Goal: Find specific page/section

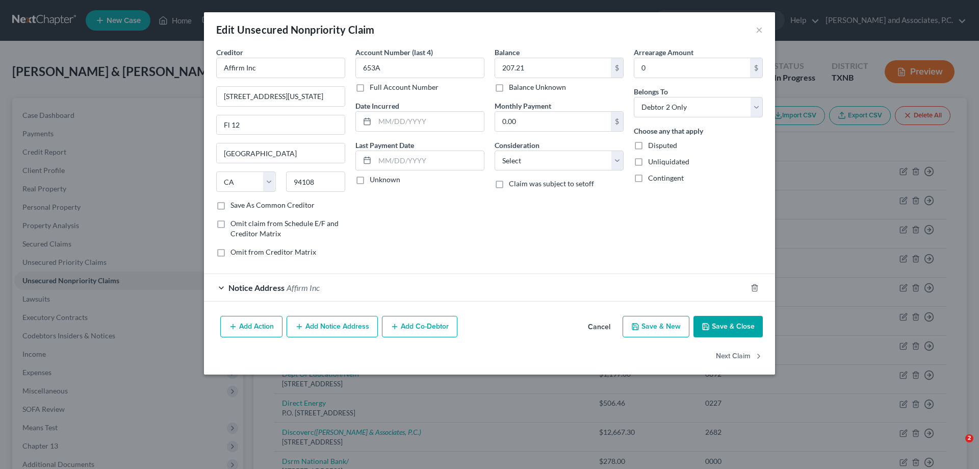
select select "4"
select select "1"
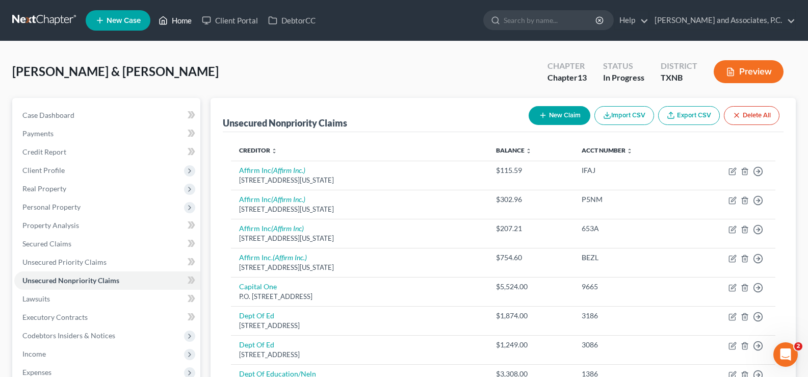
click at [176, 15] on link "Home" at bounding box center [174, 20] width 43 height 18
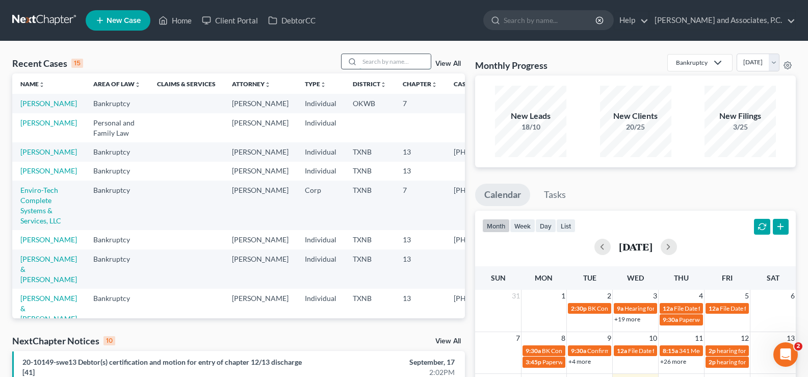
drag, startPoint x: 383, startPoint y: 64, endPoint x: 383, endPoint y: 56, distance: 8.2
click at [383, 63] on input "search" at bounding box center [394, 61] width 71 height 15
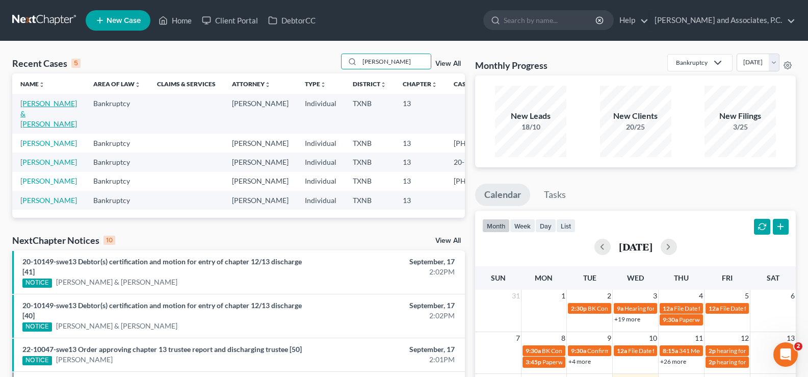
type input "poore"
click at [28, 121] on link "Poore, Devyn & Garcia, Shannon" at bounding box center [48, 113] width 57 height 29
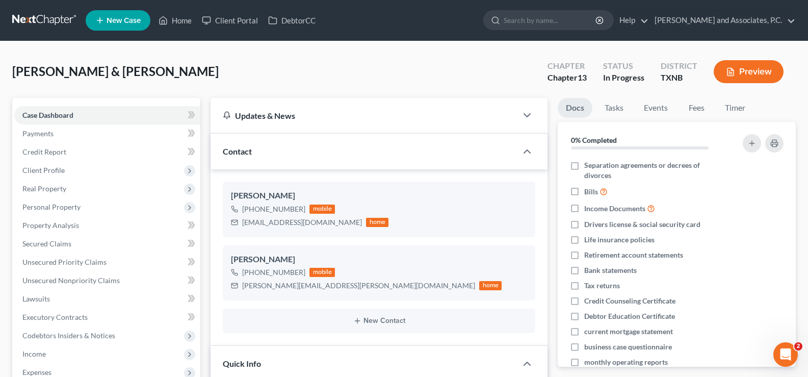
scroll to position [1772, 0]
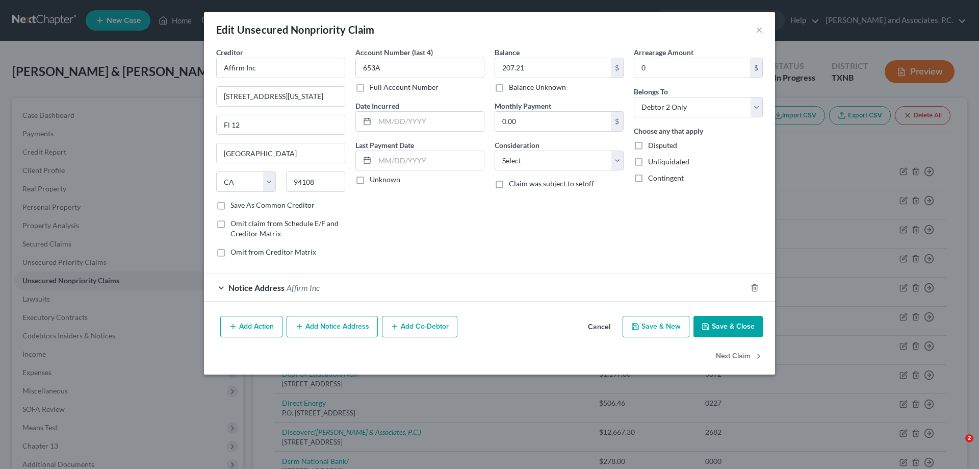
select select "4"
select select "1"
